Goal: Task Accomplishment & Management: Complete application form

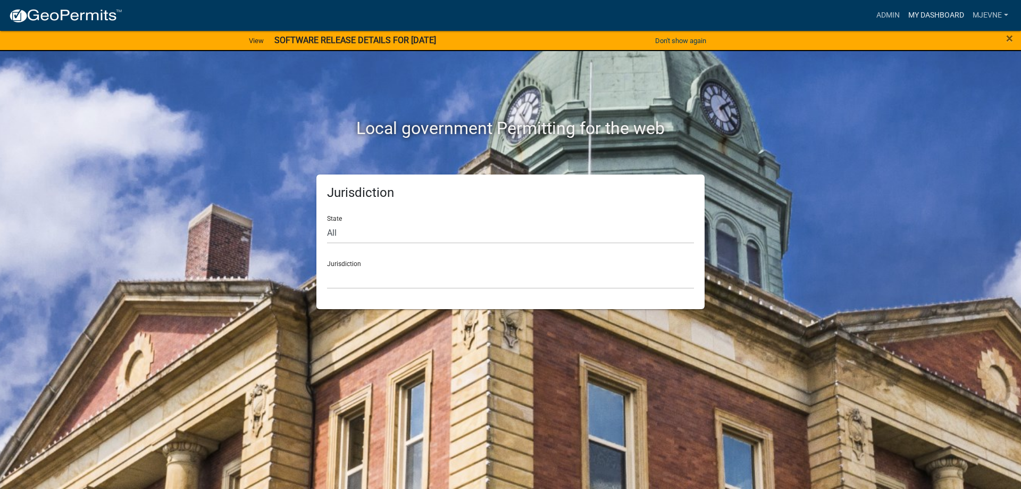
click at [921, 15] on link "My Dashboard" at bounding box center [936, 15] width 64 height 20
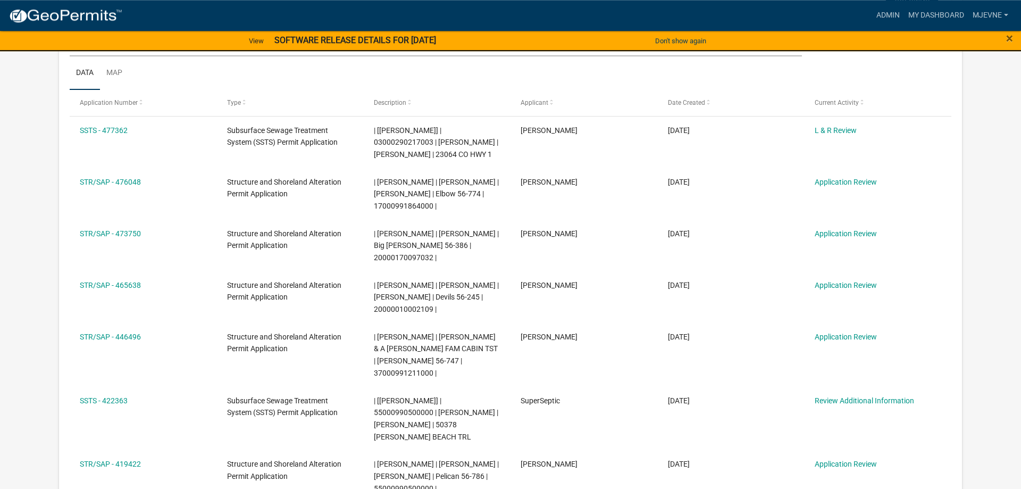
scroll to position [163, 0]
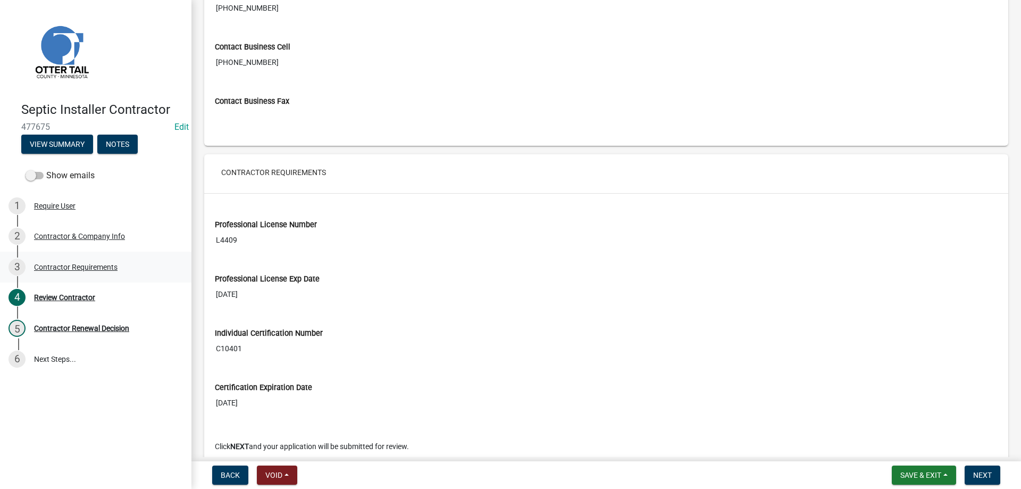
scroll to position [788, 0]
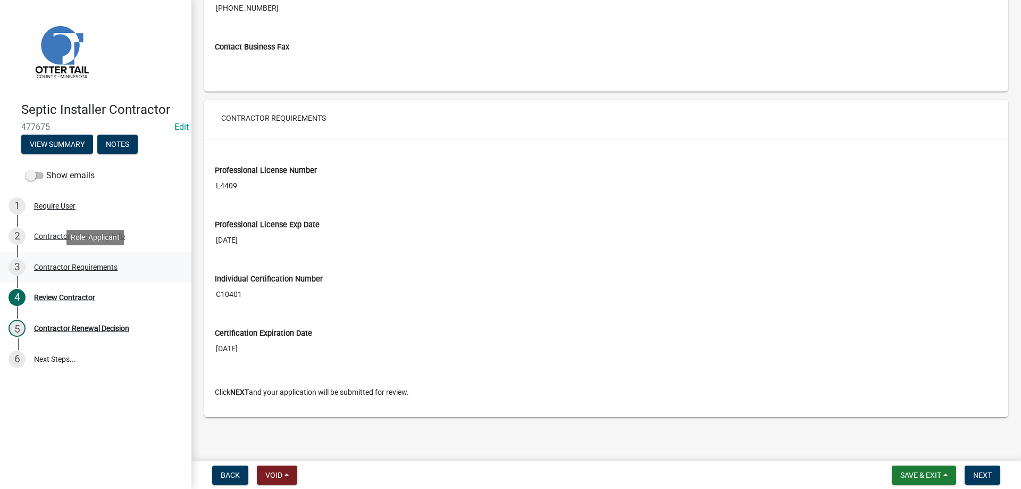
click at [88, 267] on div "Contractor Requirements" at bounding box center [76, 266] width 84 height 7
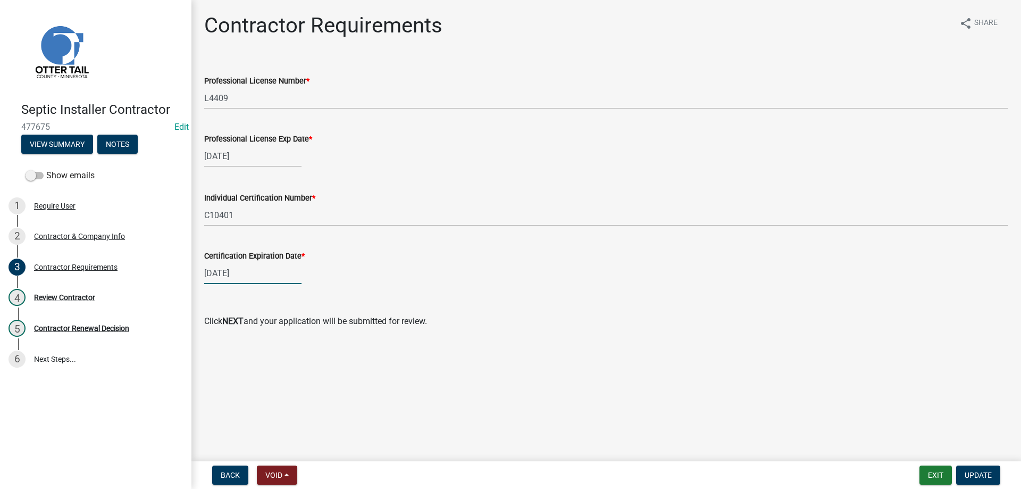
click at [251, 277] on input "04/17/2025" at bounding box center [252, 273] width 97 height 22
select select "4"
select select "2027"
click option "2027" at bounding box center [0, 0] width 0 height 0
click at [302, 362] on div "17" at bounding box center [300, 363] width 17 height 17
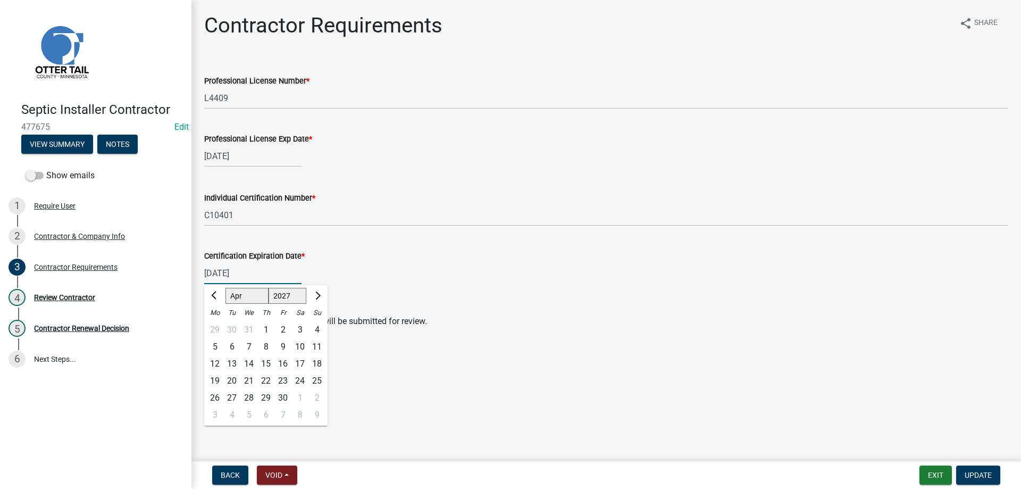
type input "04/17/2027"
click at [978, 476] on span "Update" at bounding box center [978, 475] width 27 height 9
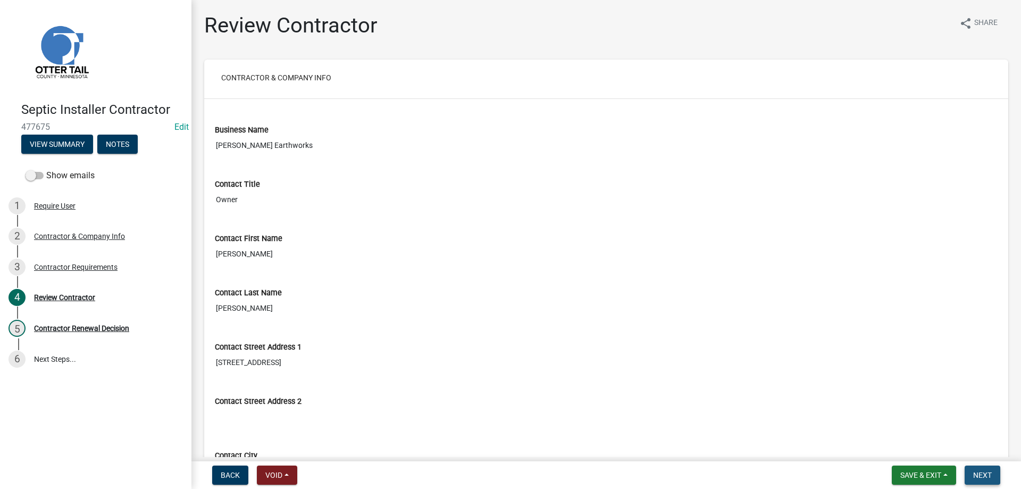
click at [983, 478] on span "Next" at bounding box center [983, 475] width 19 height 9
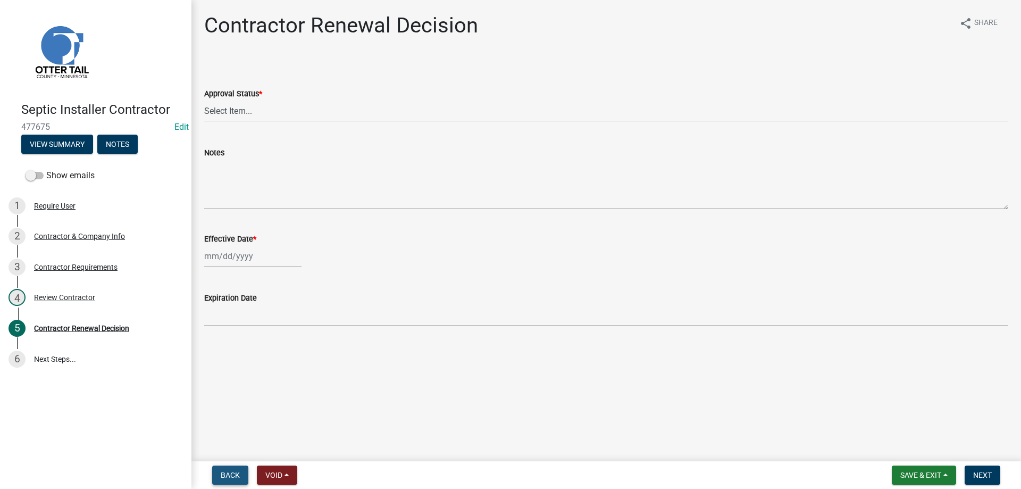
click at [229, 473] on span "Back" at bounding box center [230, 475] width 19 height 9
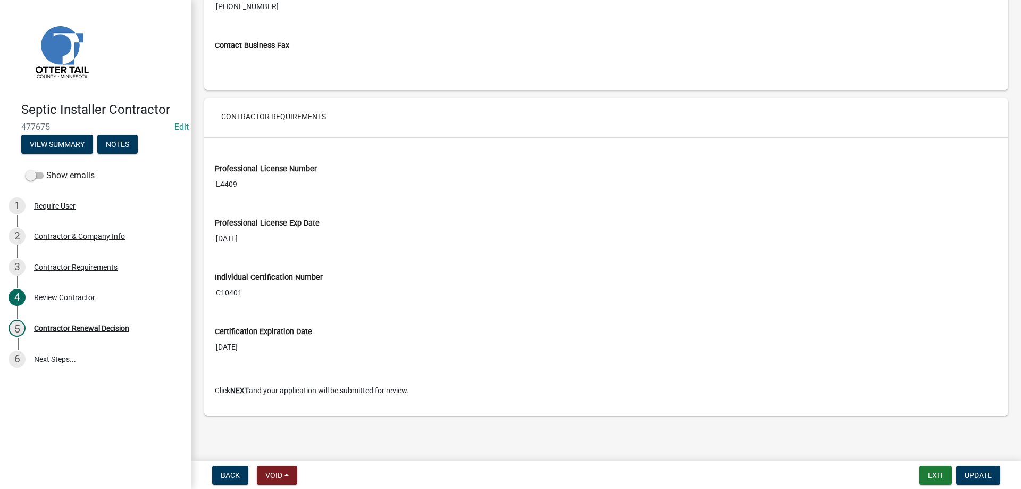
scroll to position [547, 0]
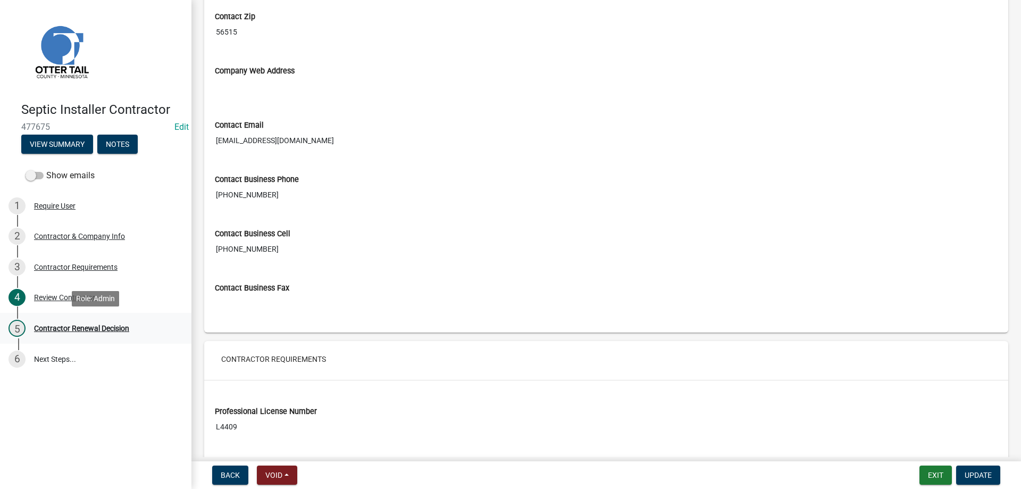
click at [74, 334] on div "5 Contractor Renewal Decision" at bounding box center [92, 328] width 166 height 17
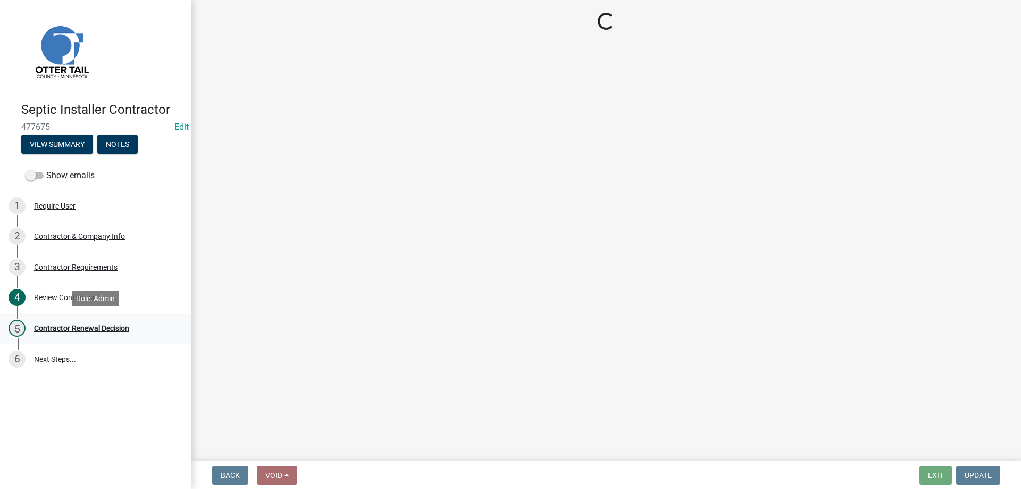
scroll to position [0, 0]
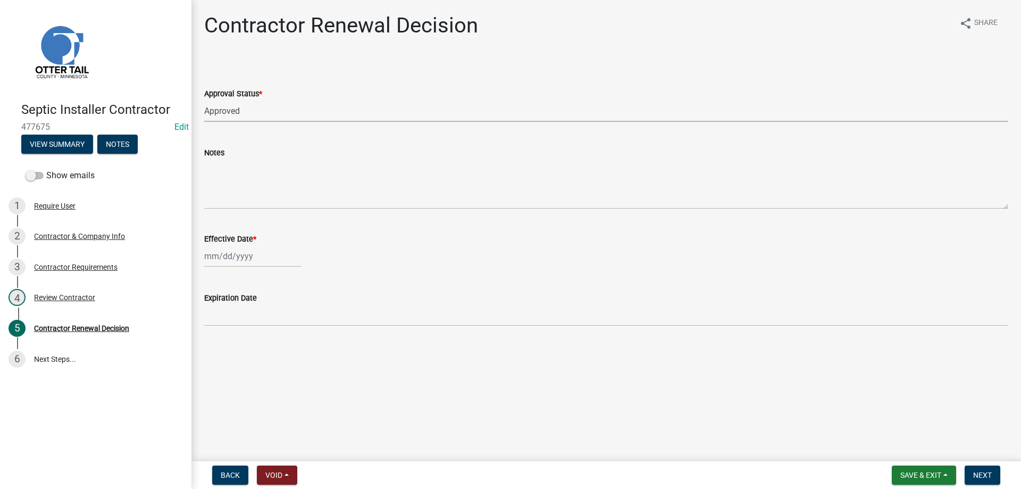
click option "Approved" at bounding box center [0, 0] width 0 height 0
select select "30db8998-795d-4bbe-8e49-f1ade8865815"
click at [227, 261] on input "Effective Date *" at bounding box center [252, 256] width 97 height 22
select select "9"
select select "2025"
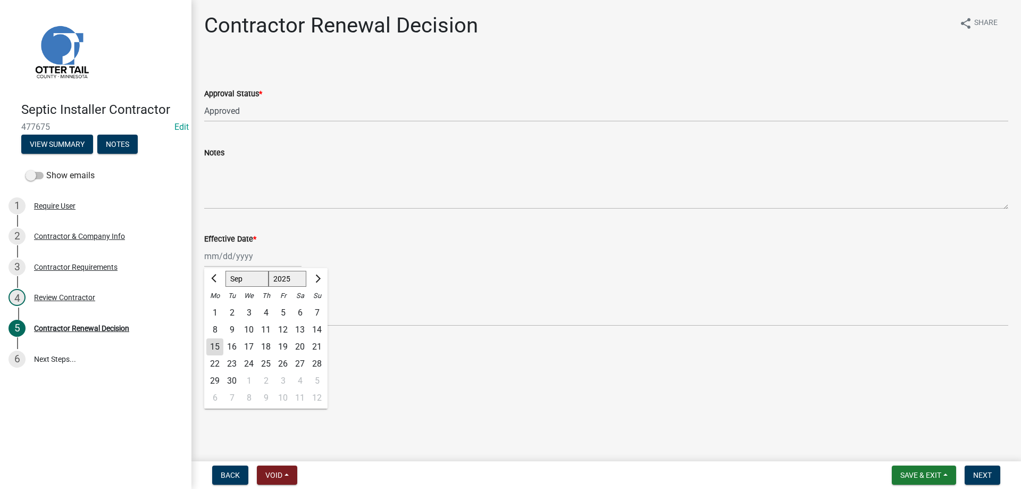
click at [216, 343] on div "15" at bounding box center [214, 346] width 17 height 17
type input "[DATE]"
click at [977, 477] on span "Next" at bounding box center [983, 475] width 19 height 9
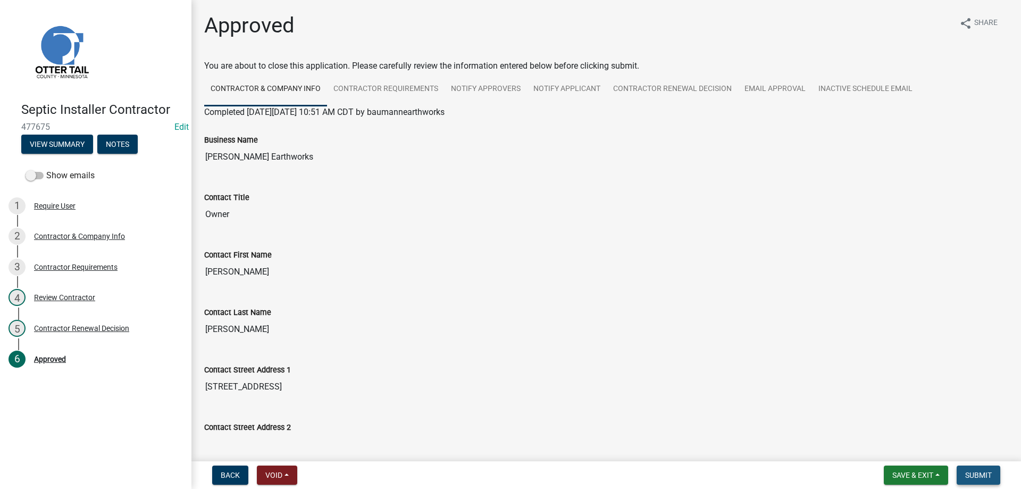
click at [978, 477] on span "Submit" at bounding box center [979, 475] width 27 height 9
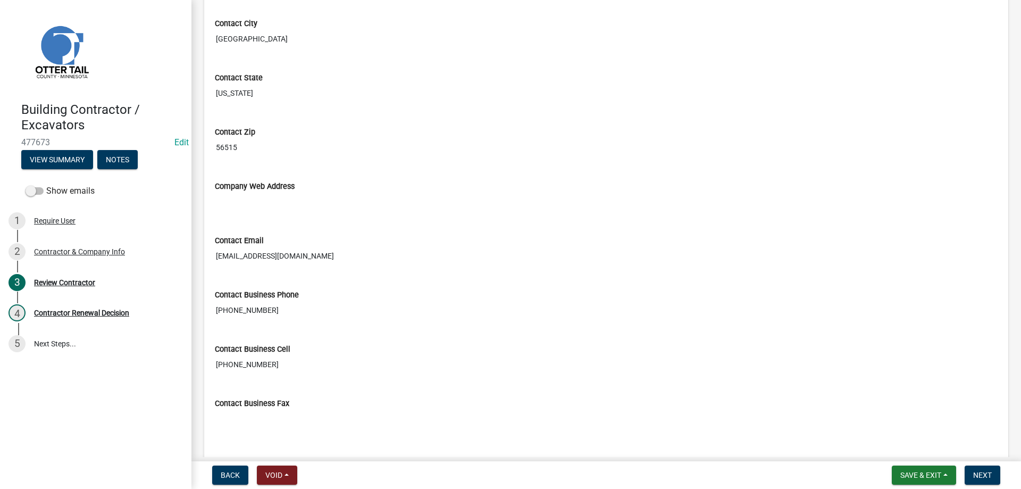
scroll to position [546, 0]
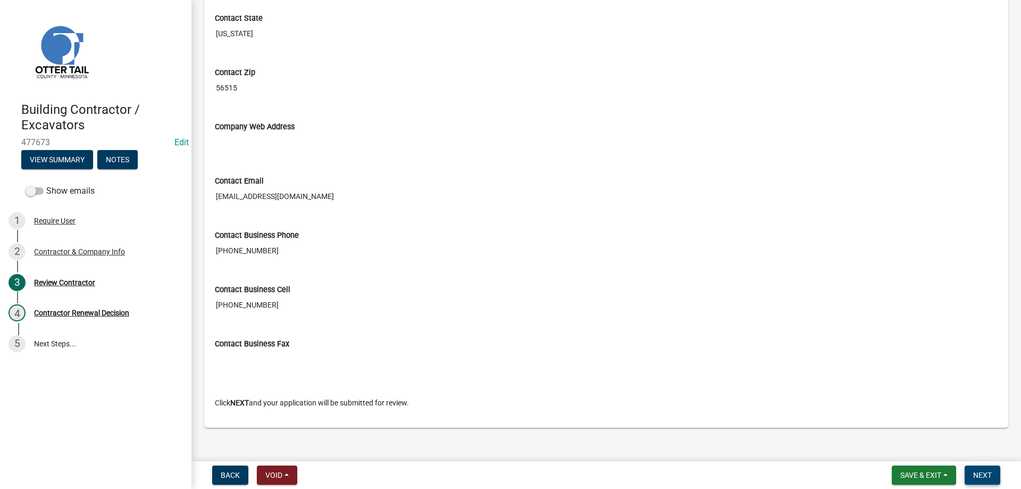
click at [994, 472] on button "Next" at bounding box center [983, 475] width 36 height 19
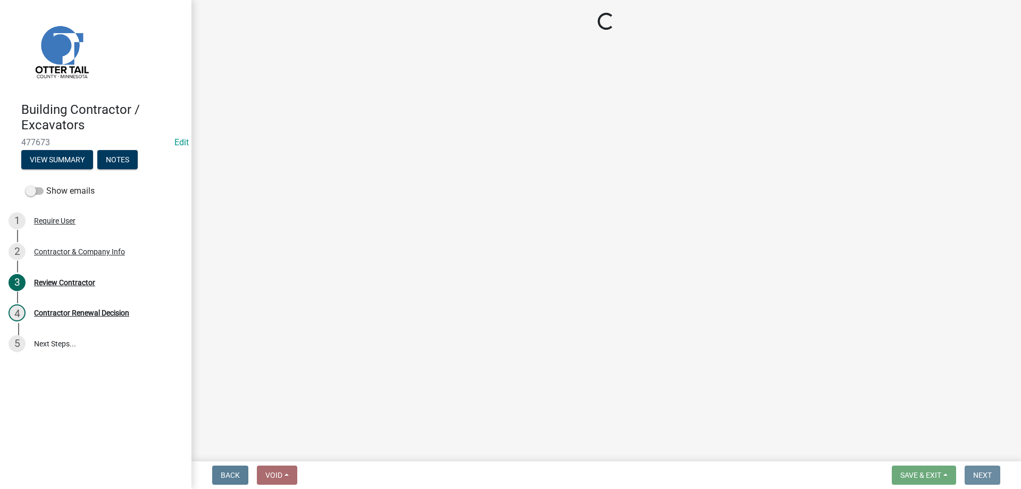
scroll to position [0, 0]
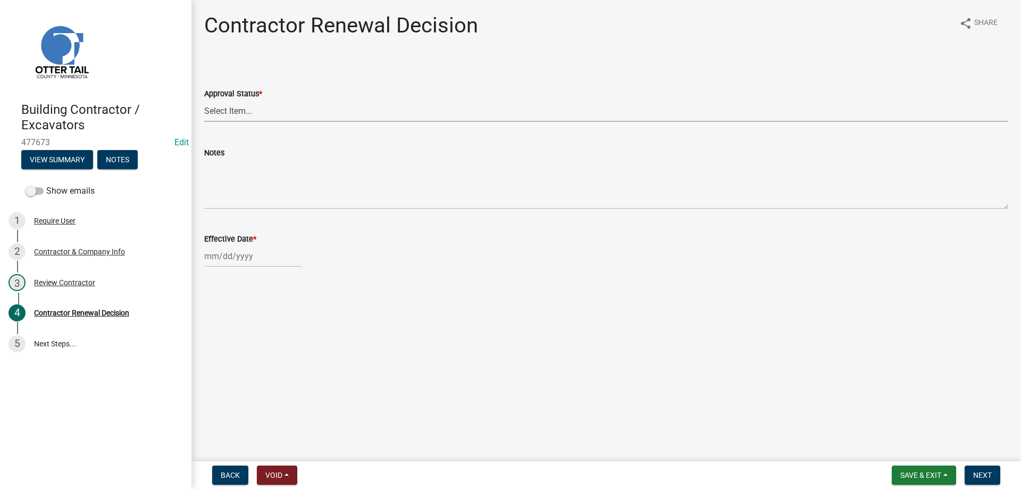
click at [204, 100] on select "Select Item... Approved Denied" at bounding box center [606, 111] width 804 height 22
click option "Approved" at bounding box center [0, 0] width 0 height 0
select select "30db8998-795d-4bbe-8e49-f1ade8865815"
click at [226, 257] on input "Effective Date *" at bounding box center [252, 256] width 97 height 22
select select "9"
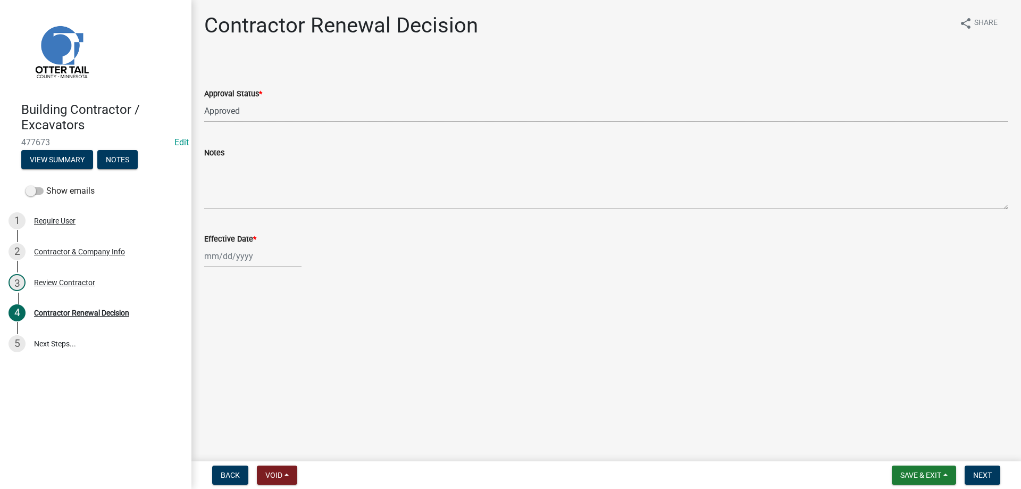
select select "2025"
click at [214, 346] on div "15" at bounding box center [214, 346] width 17 height 17
type input "[DATE]"
click at [984, 472] on span "Next" at bounding box center [983, 475] width 19 height 9
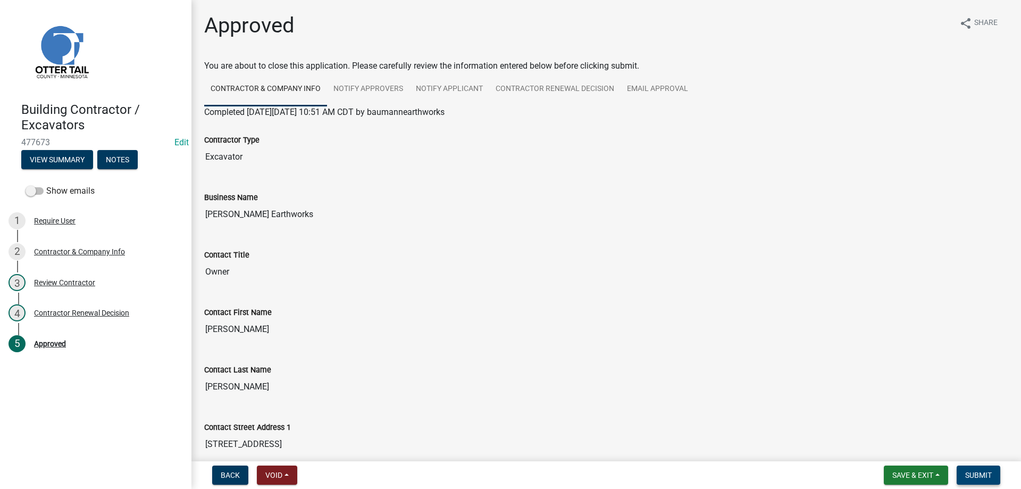
click at [983, 475] on span "Submit" at bounding box center [979, 475] width 27 height 9
